Goal: Information Seeking & Learning: Learn about a topic

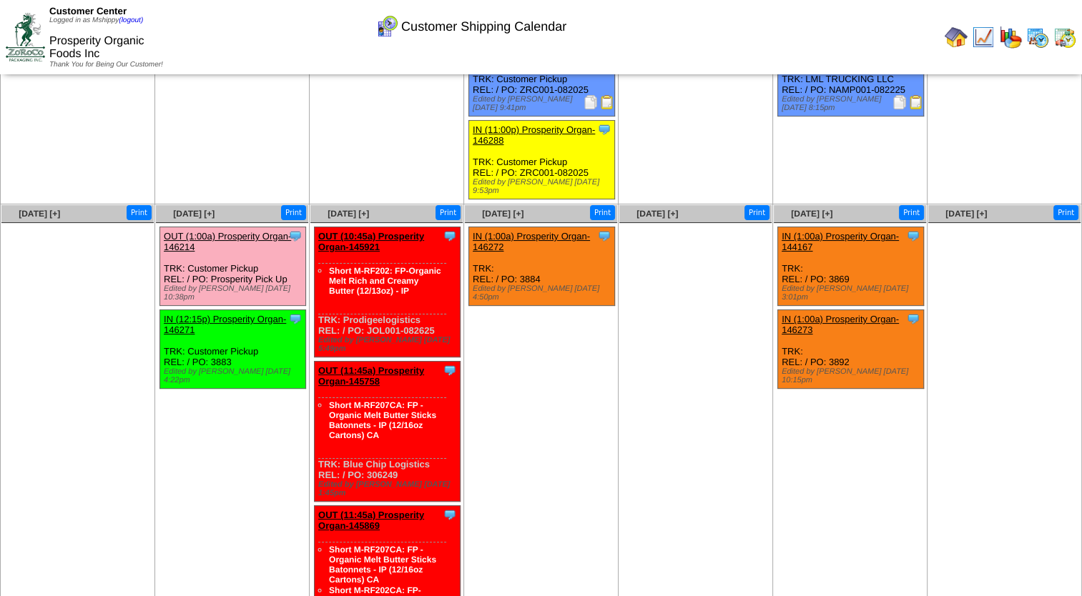
scroll to position [239, 0]
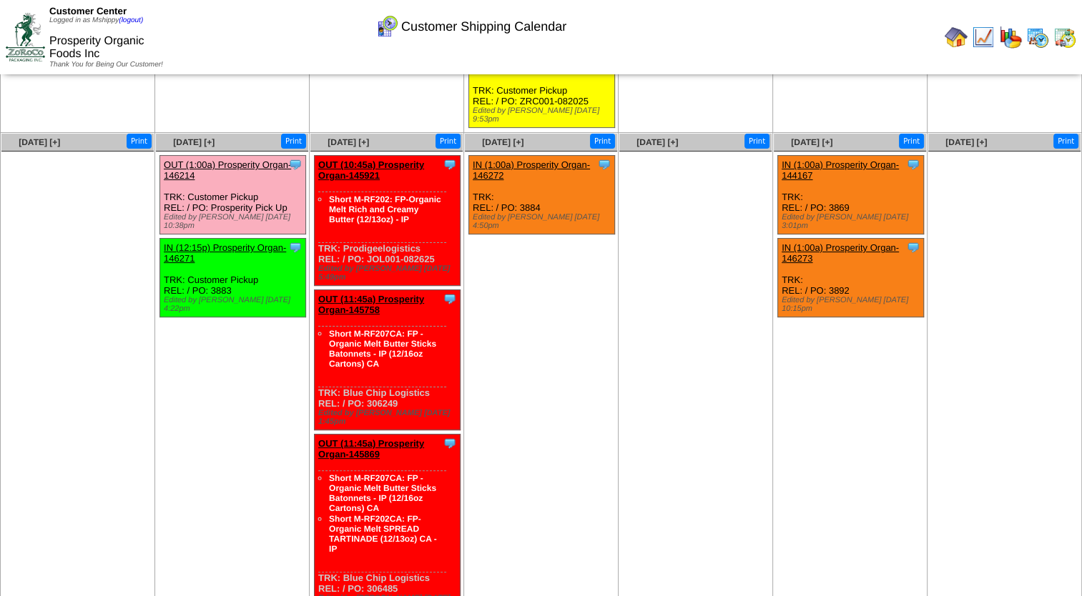
drag, startPoint x: 566, startPoint y: 331, endPoint x: 376, endPoint y: 285, distance: 195.8
click at [566, 331] on ul "Clone Item IN (1:00a) Prosperity Organ-146272 Prosperity Organic Foods Inc Sche…" at bounding box center [541, 262] width 152 height 214
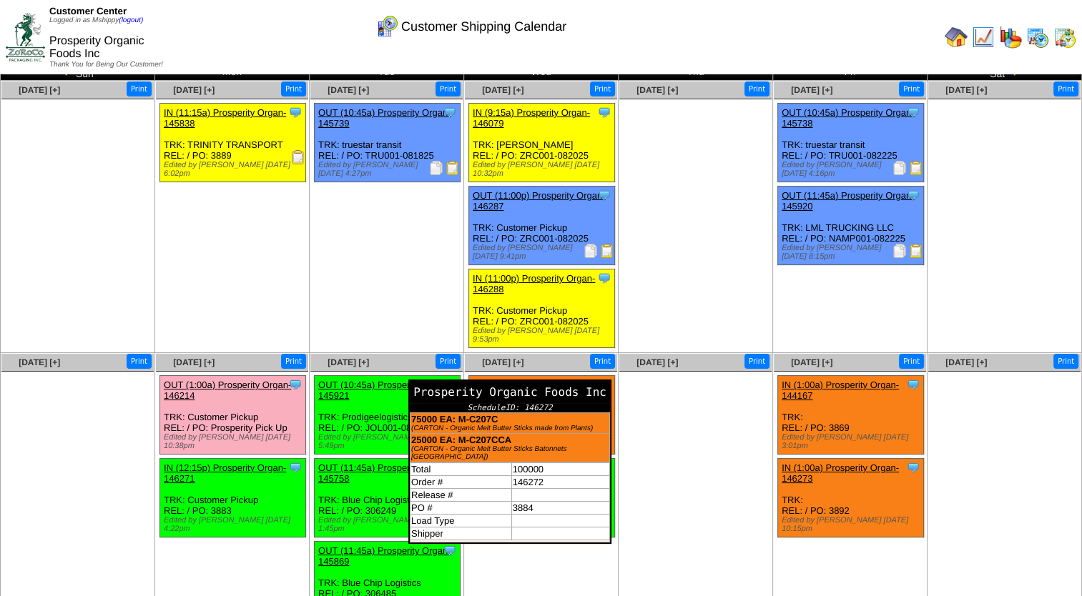
scroll to position [27, 0]
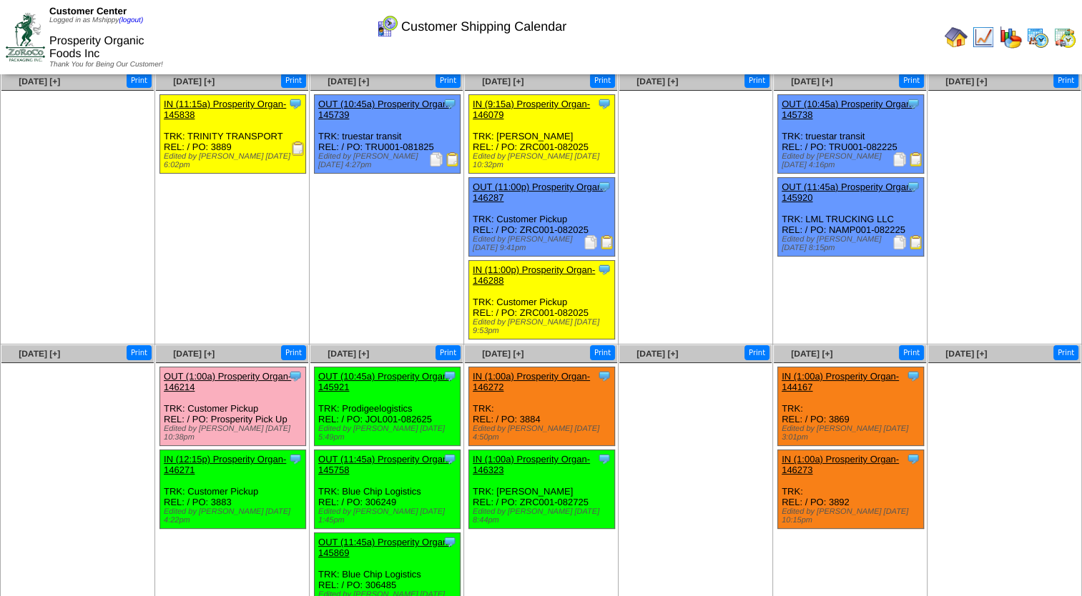
click at [1005, 37] on img at bounding box center [1010, 37] width 23 height 23
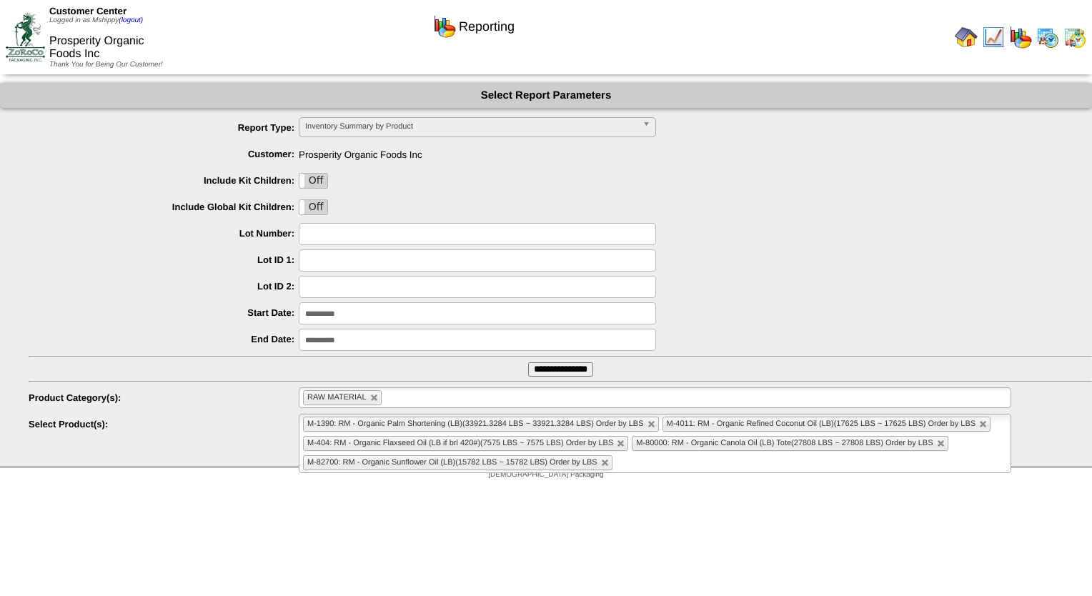
click at [1071, 38] on img at bounding box center [1075, 37] width 23 height 23
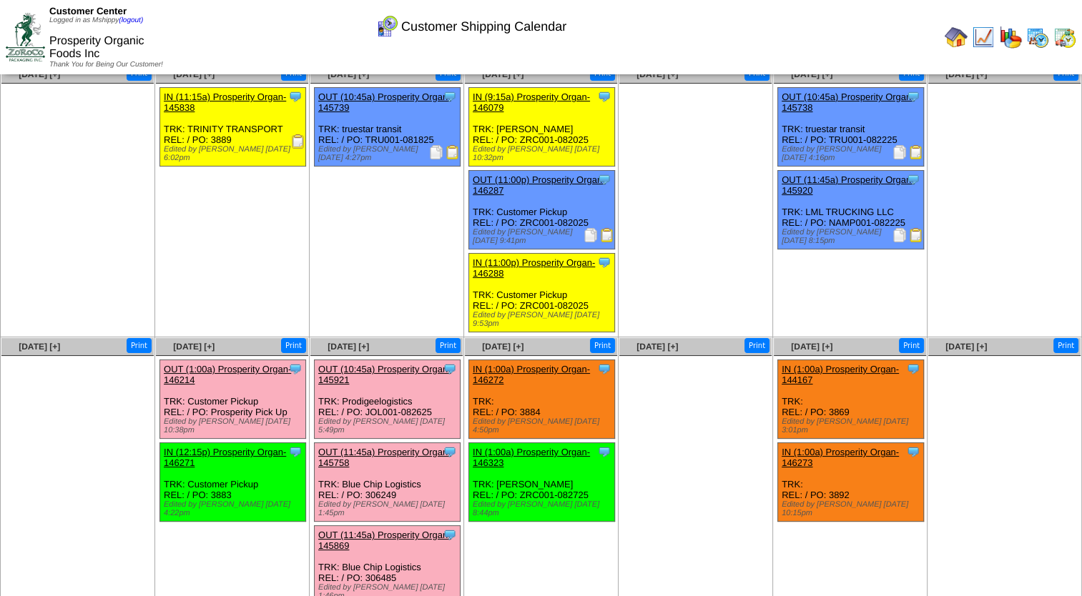
scroll to position [27, 0]
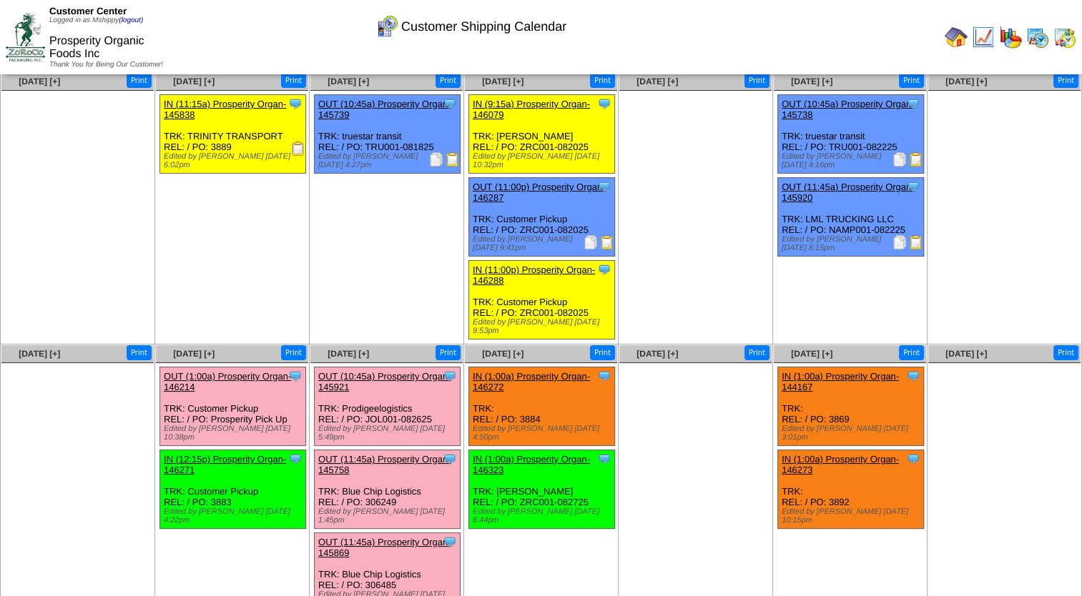
click at [1008, 34] on img at bounding box center [1010, 37] width 23 height 23
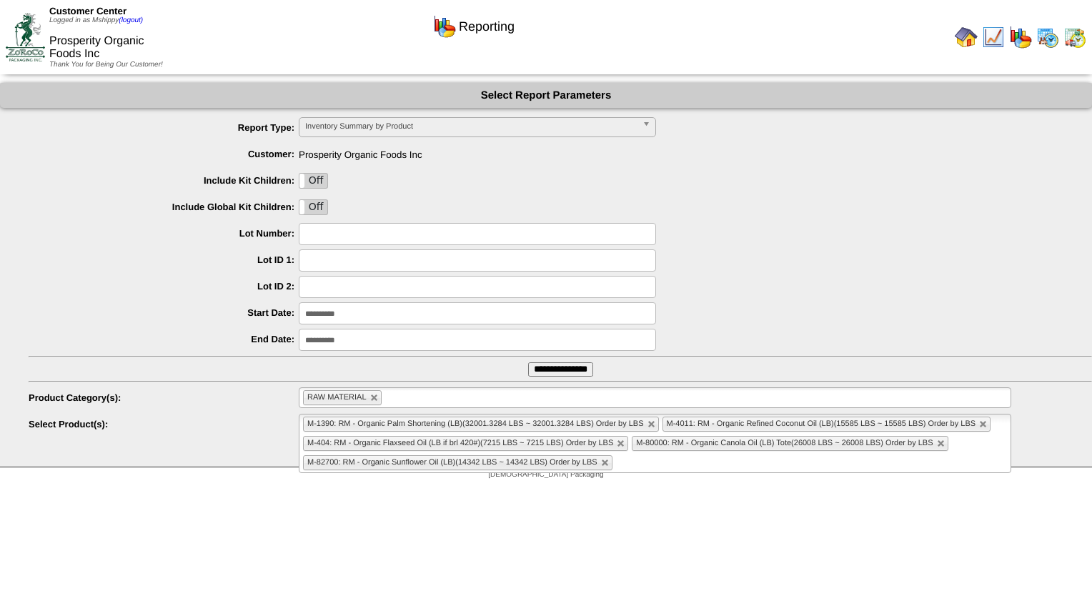
click at [374, 404] on li "RAW MATERIAL" at bounding box center [342, 397] width 79 height 15
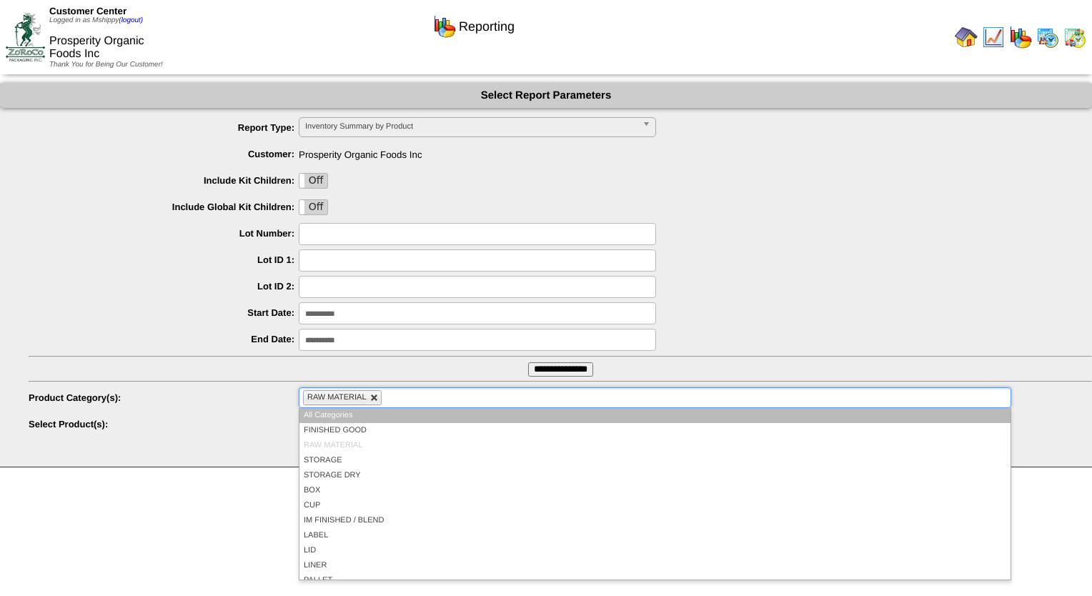
click at [375, 400] on link at bounding box center [374, 398] width 9 height 9
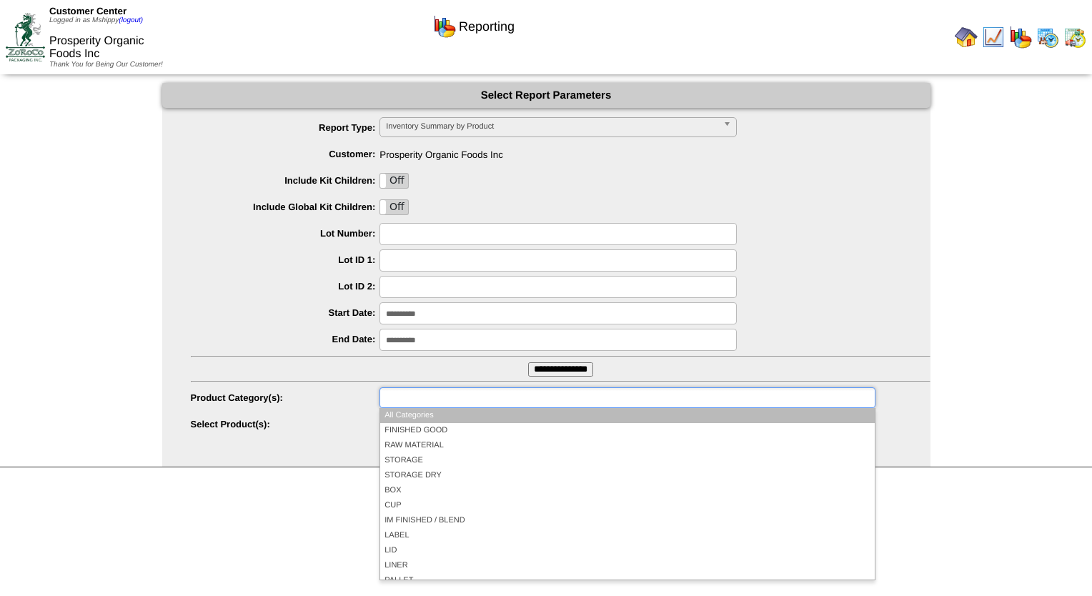
click at [431, 399] on ul at bounding box center [627, 397] width 495 height 21
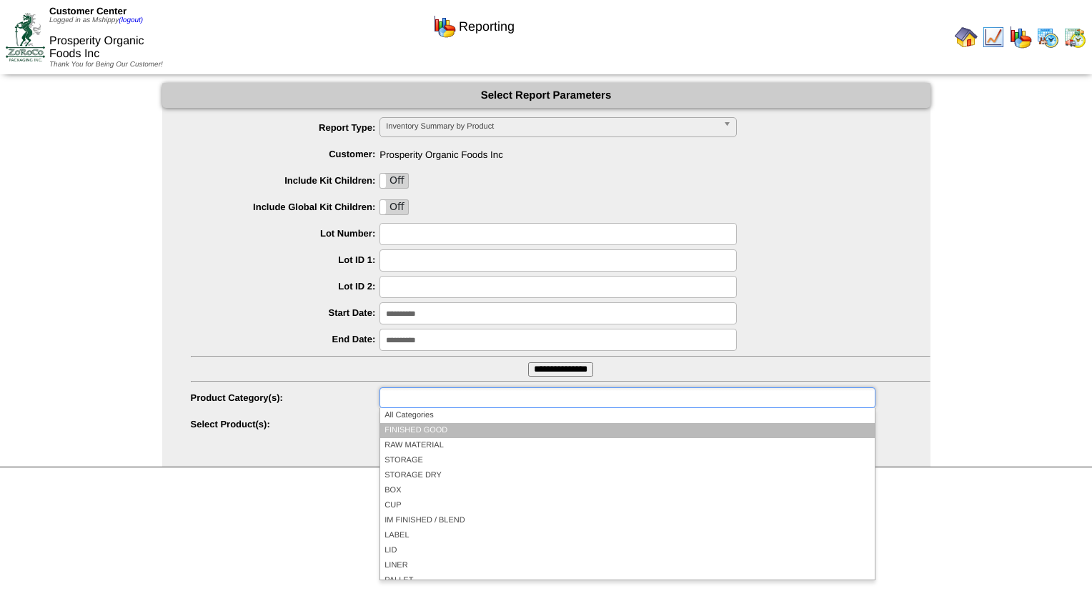
click at [428, 428] on li "FINISHED GOOD" at bounding box center [627, 430] width 494 height 15
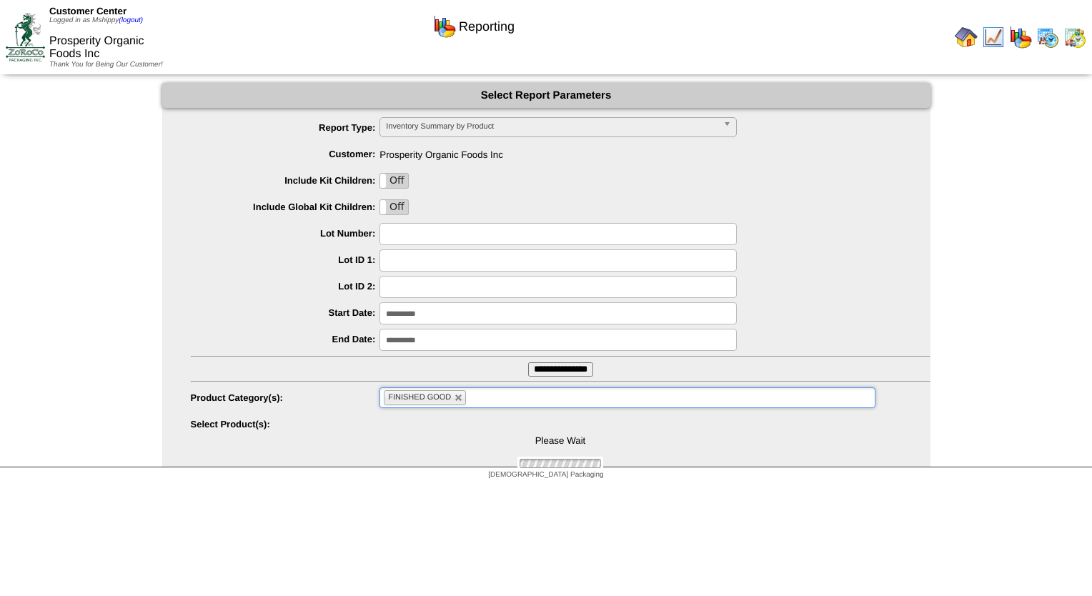
click at [566, 371] on input "**********" at bounding box center [560, 369] width 65 height 14
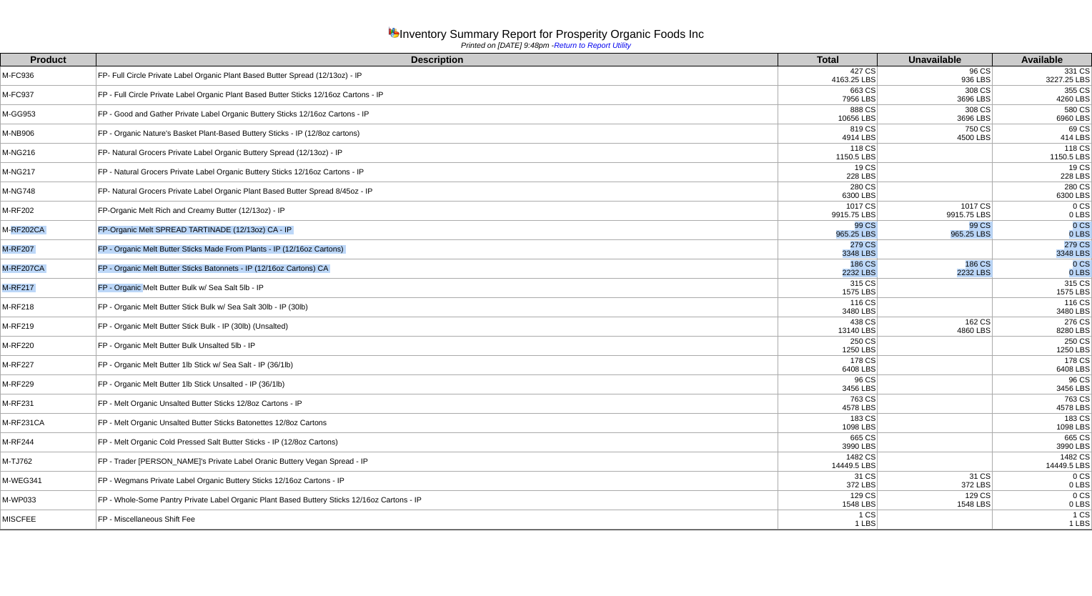
drag, startPoint x: 11, startPoint y: 227, endPoint x: 143, endPoint y: 278, distance: 141.7
click at [143, 278] on tbody "Product Description Total Unavailable Available M-FC936 FP- Full Circle Private…" at bounding box center [547, 292] width 1092 height 476
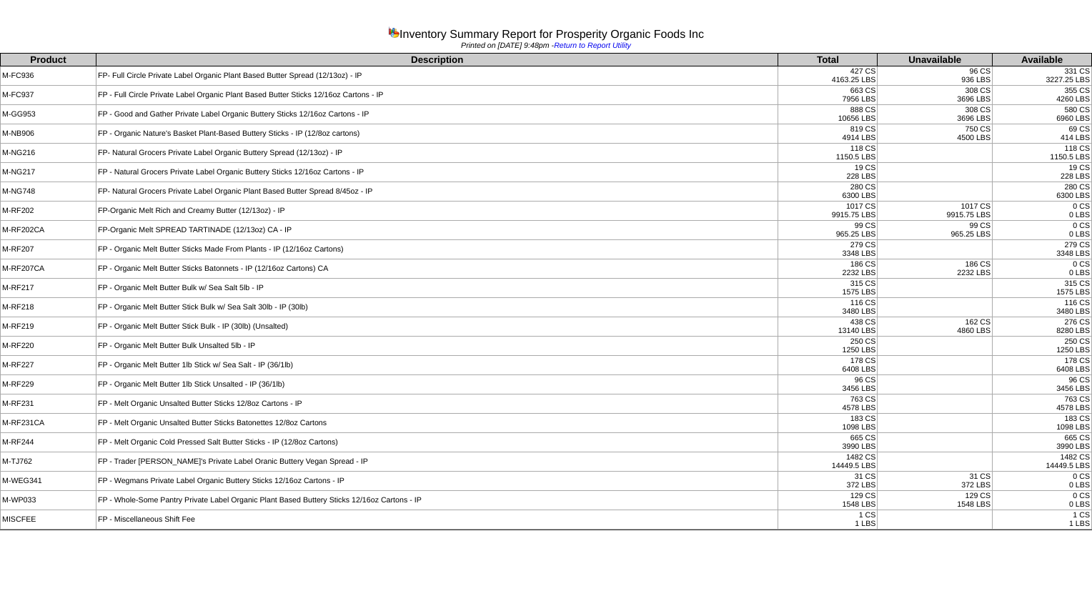
drag, startPoint x: 143, startPoint y: 278, endPoint x: 500, endPoint y: 303, distance: 358.3
click at [500, 303] on td "FP - Organic Melt Butter Stick Bulk w/ Sea Salt 30lb - IP (30lb)" at bounding box center [437, 307] width 683 height 19
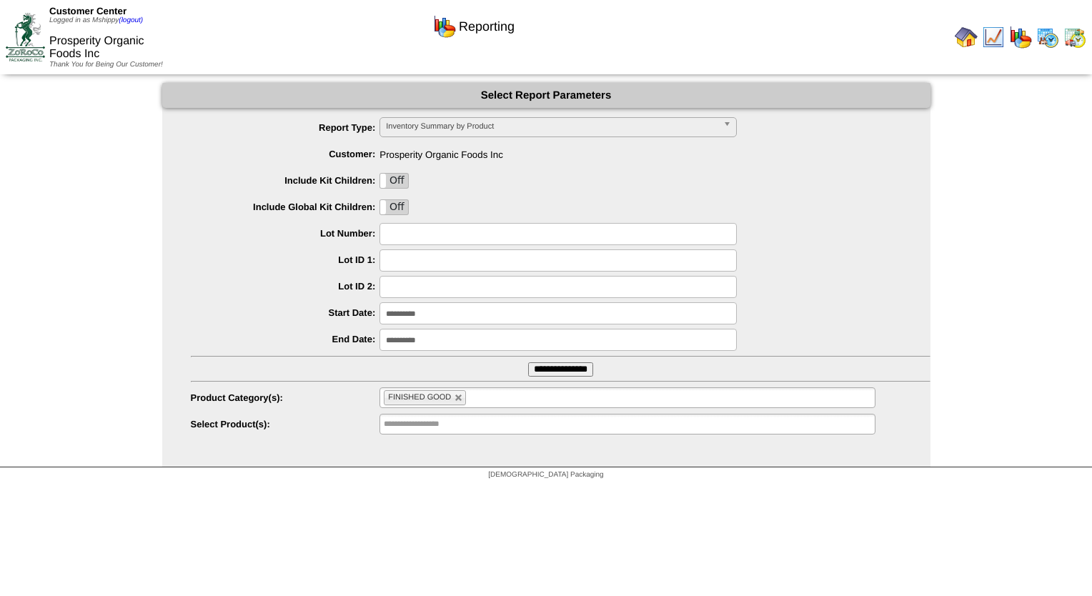
click at [1077, 40] on img at bounding box center [1075, 37] width 23 height 23
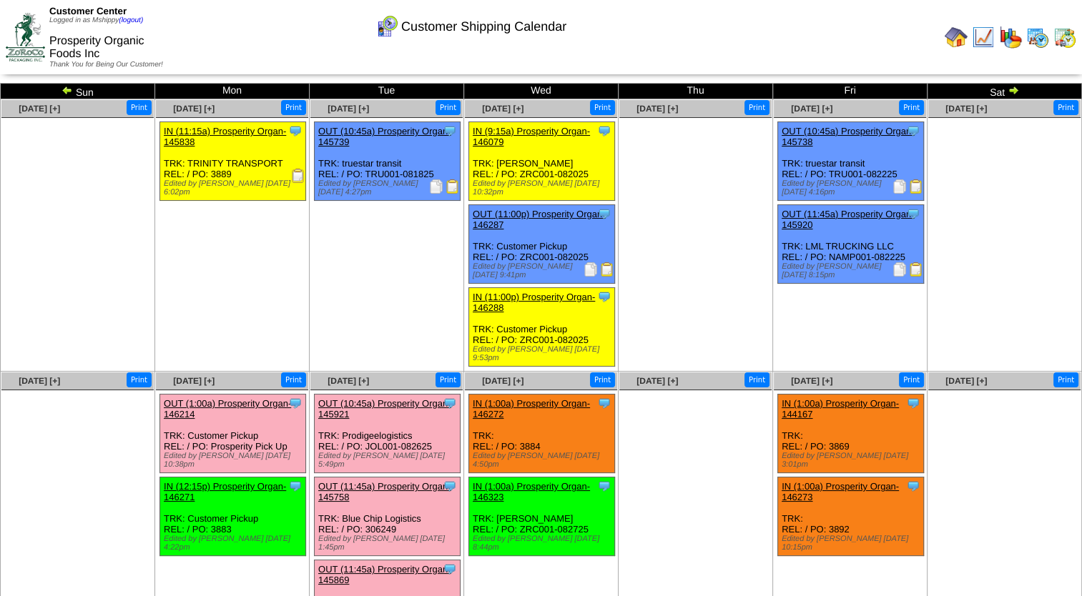
click at [692, 342] on td "[DATE] [+] Print" at bounding box center [695, 235] width 154 height 272
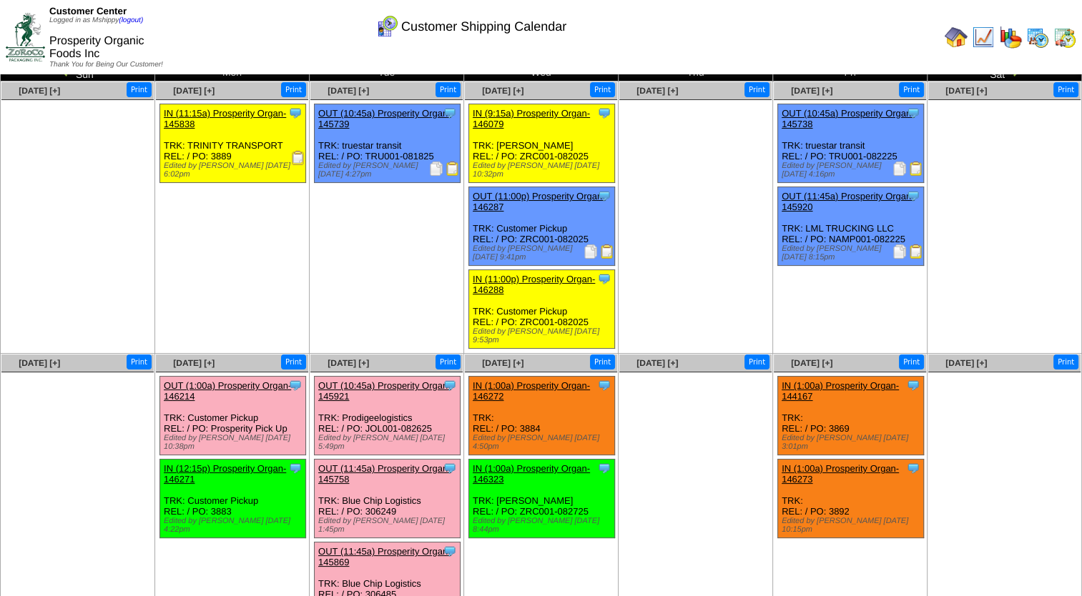
scroll to position [27, 0]
